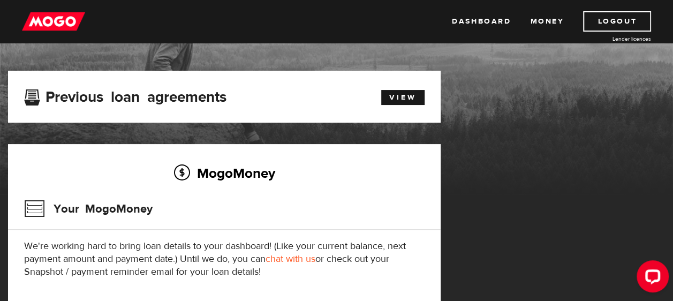
scroll to position [46, 0]
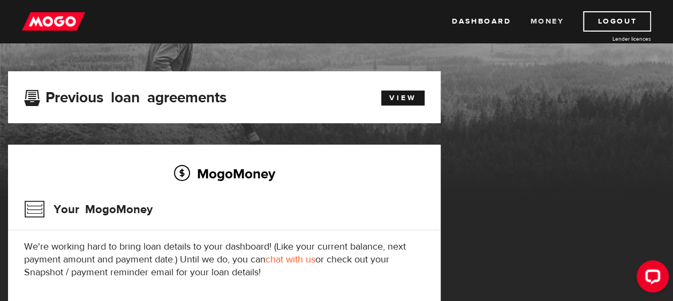
click at [545, 22] on link "Money" at bounding box center [547, 21] width 34 height 20
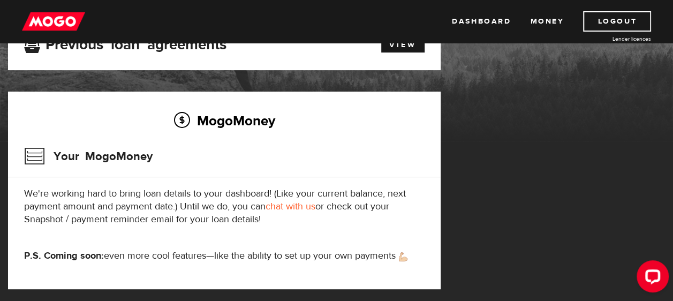
scroll to position [7, 0]
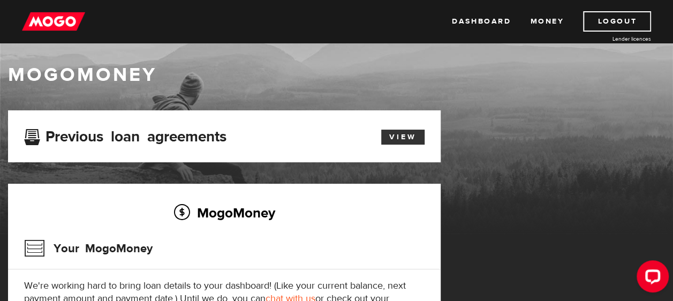
click at [403, 137] on link "View" at bounding box center [402, 137] width 43 height 15
click at [485, 20] on link "Dashboard" at bounding box center [487, 21] width 59 height 20
